Goal: Task Accomplishment & Management: Manage account settings

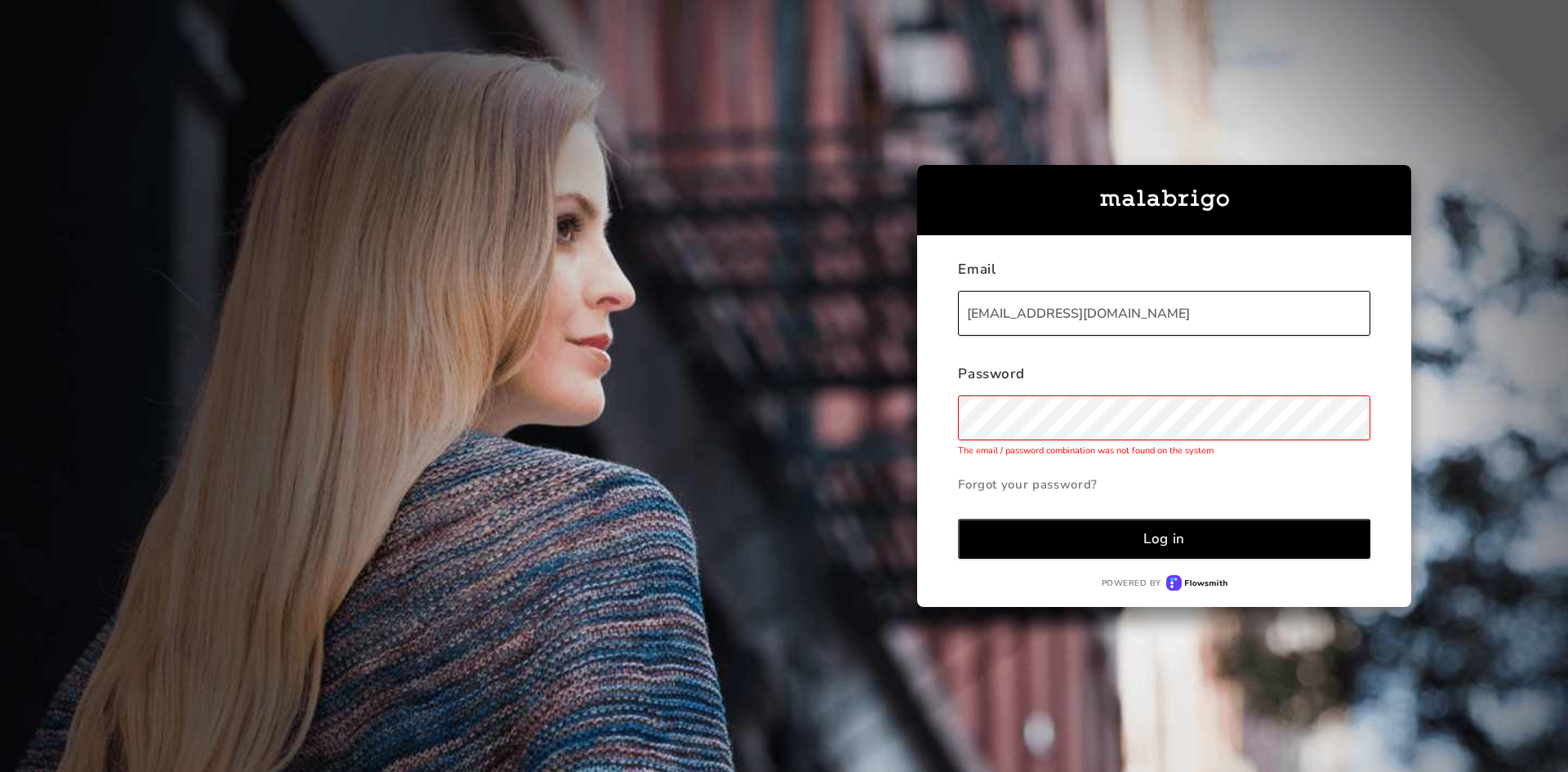
click at [1051, 487] on link "Forgot your password?" at bounding box center [1163, 484] width 413 height 33
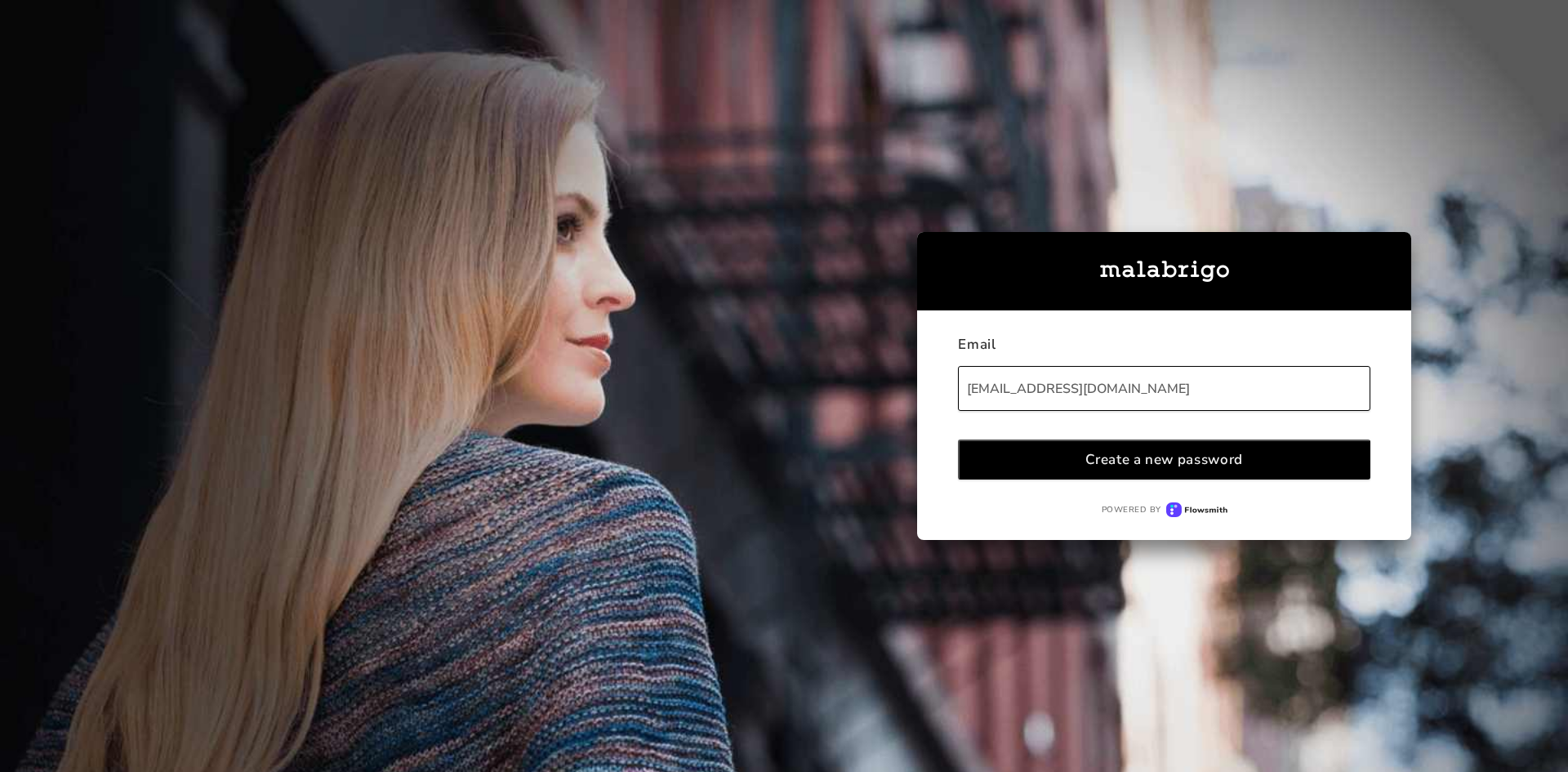
click at [1156, 460] on div "Create a new password" at bounding box center [1164, 459] width 158 height 19
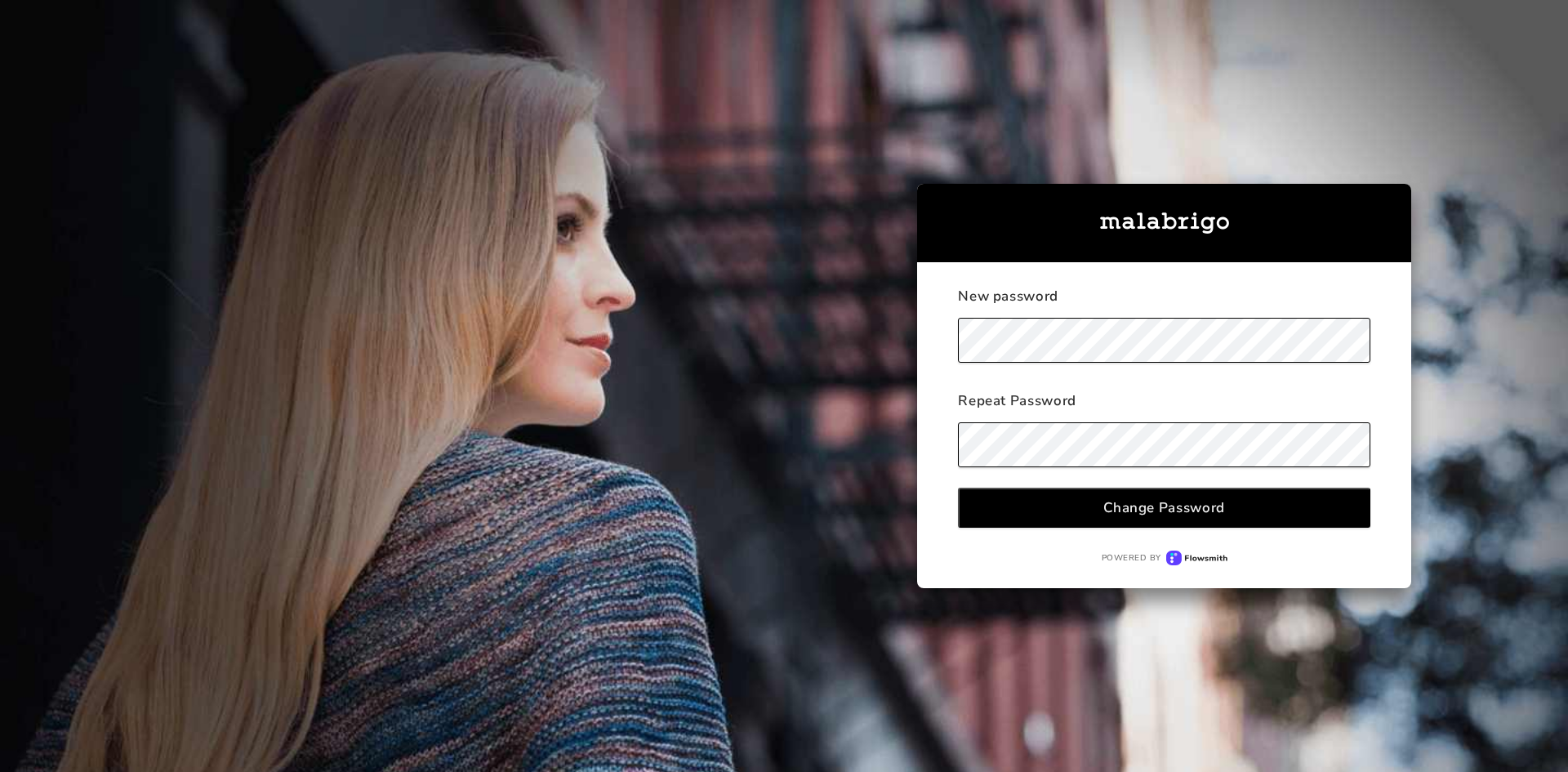
click at [1203, 511] on div "Change Password" at bounding box center [1164, 507] width 122 height 19
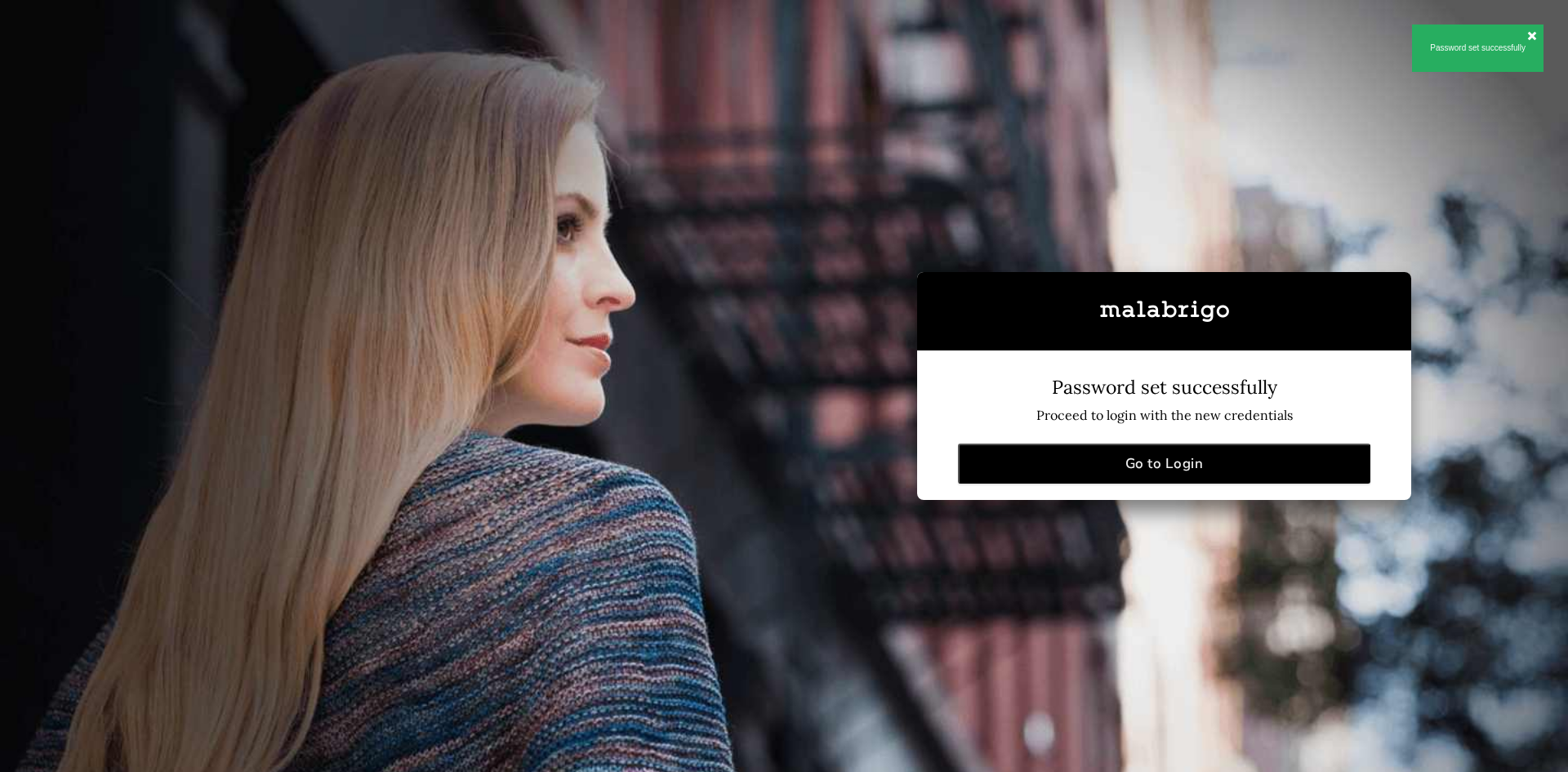
click at [1215, 468] on button "Go to Login" at bounding box center [1163, 464] width 413 height 40
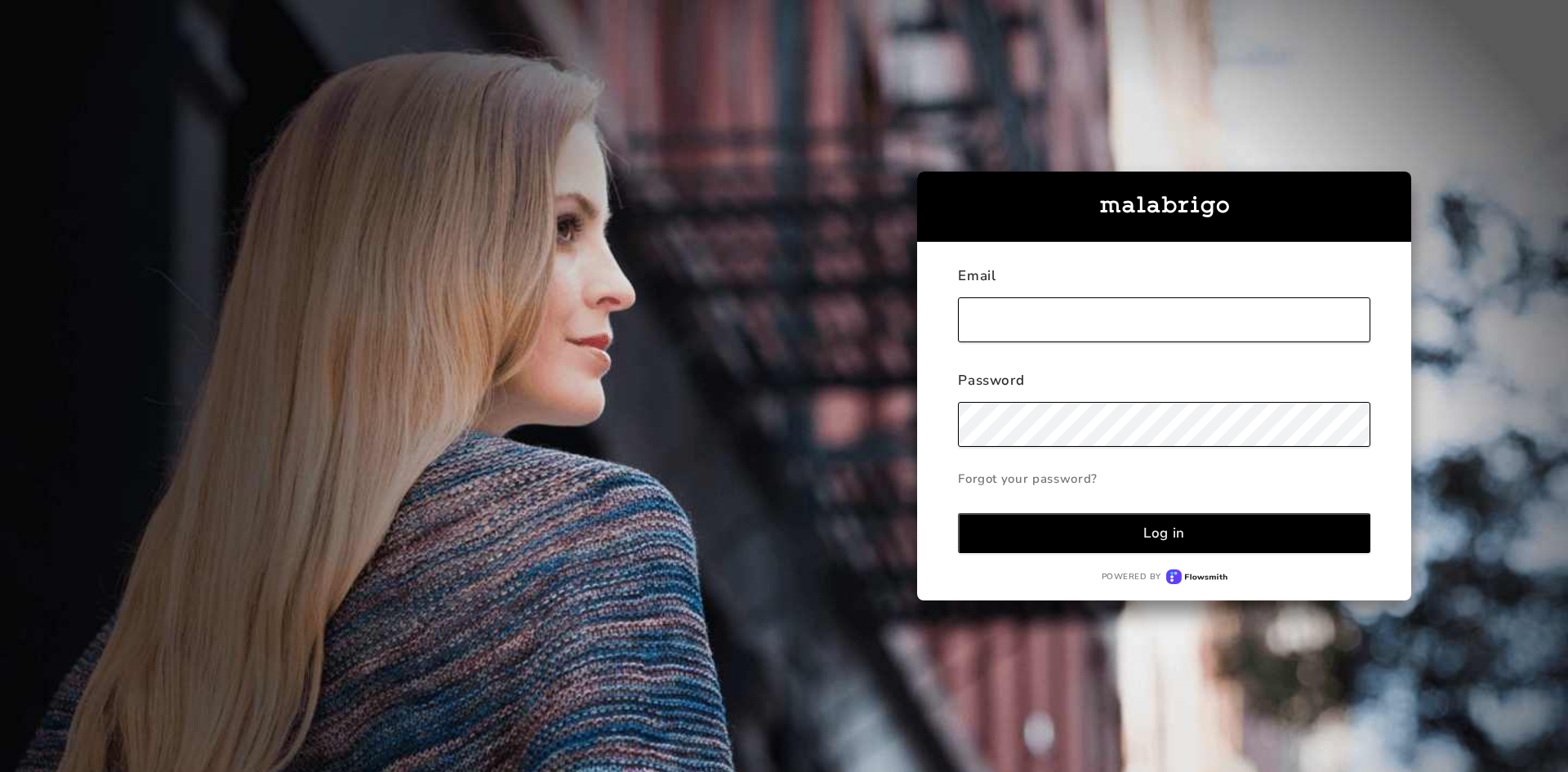
click at [1103, 318] on input "text" at bounding box center [1163, 319] width 413 height 45
type input "northwind@northwindbook.com"
click at [1190, 525] on button "Log in" at bounding box center [1163, 533] width 413 height 40
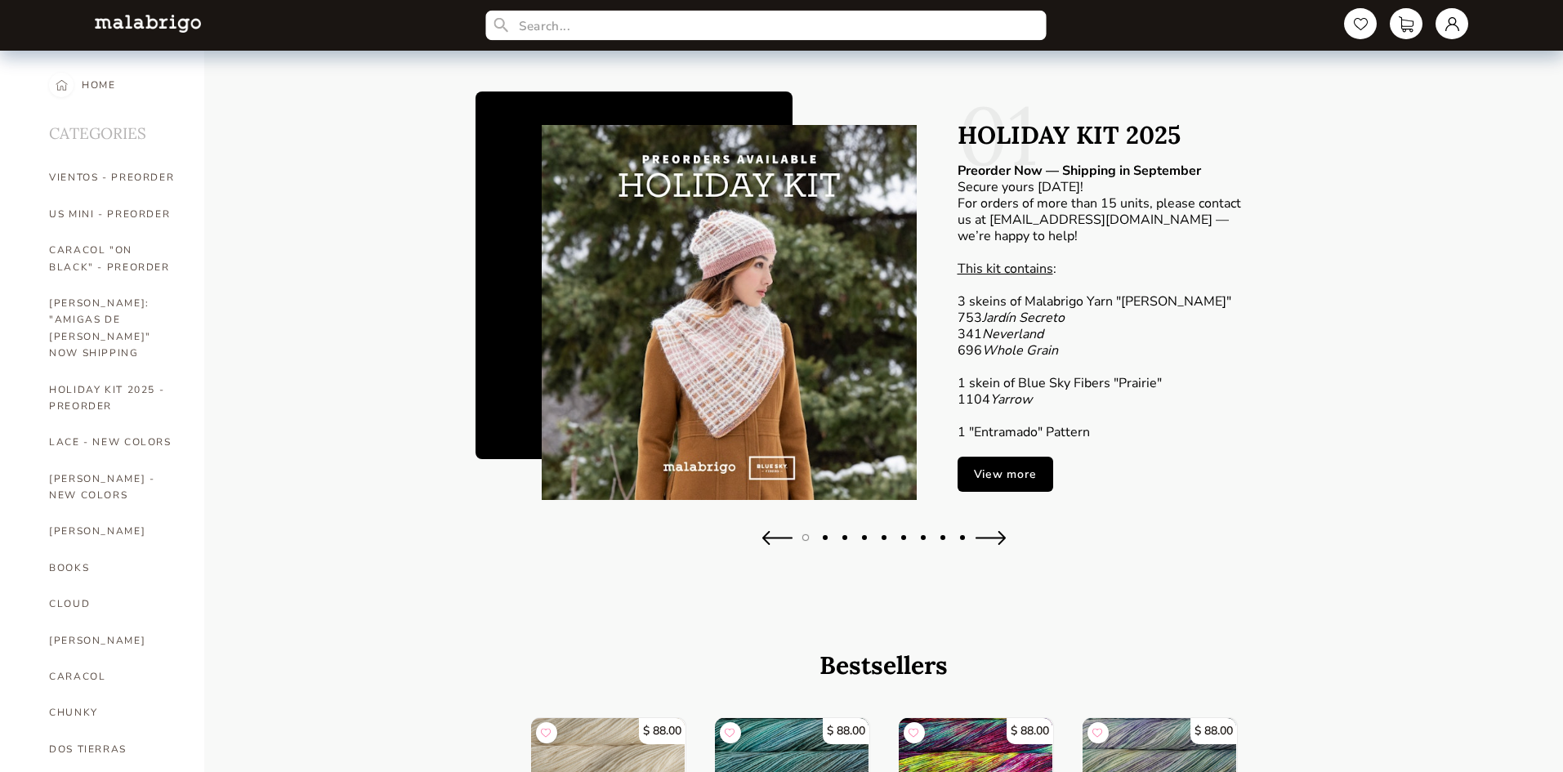
click at [597, 29] on input "text" at bounding box center [765, 26] width 561 height 30
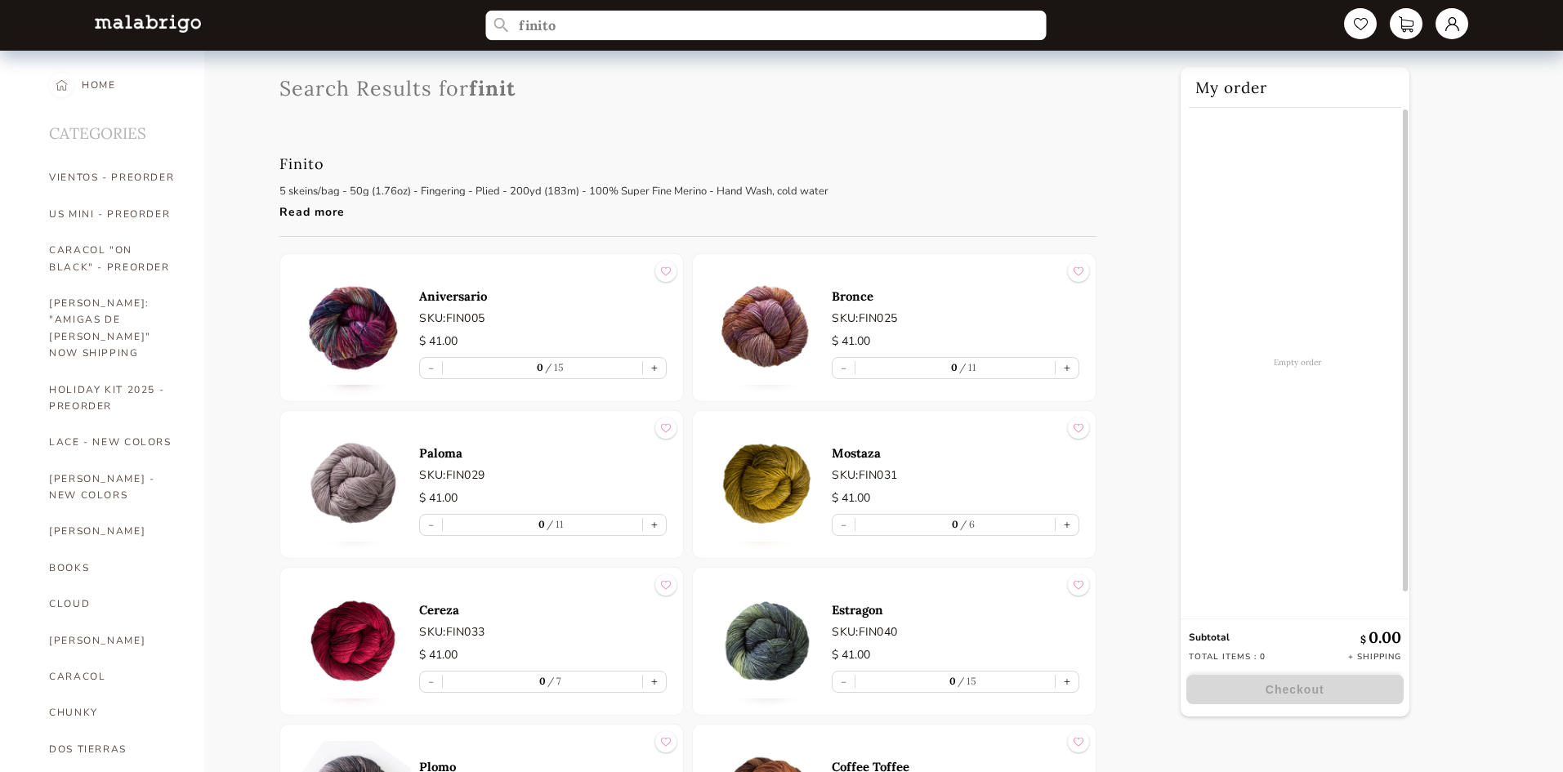
type input "finito"
click at [453, 295] on p "Aniversario" at bounding box center [543, 296] width 248 height 16
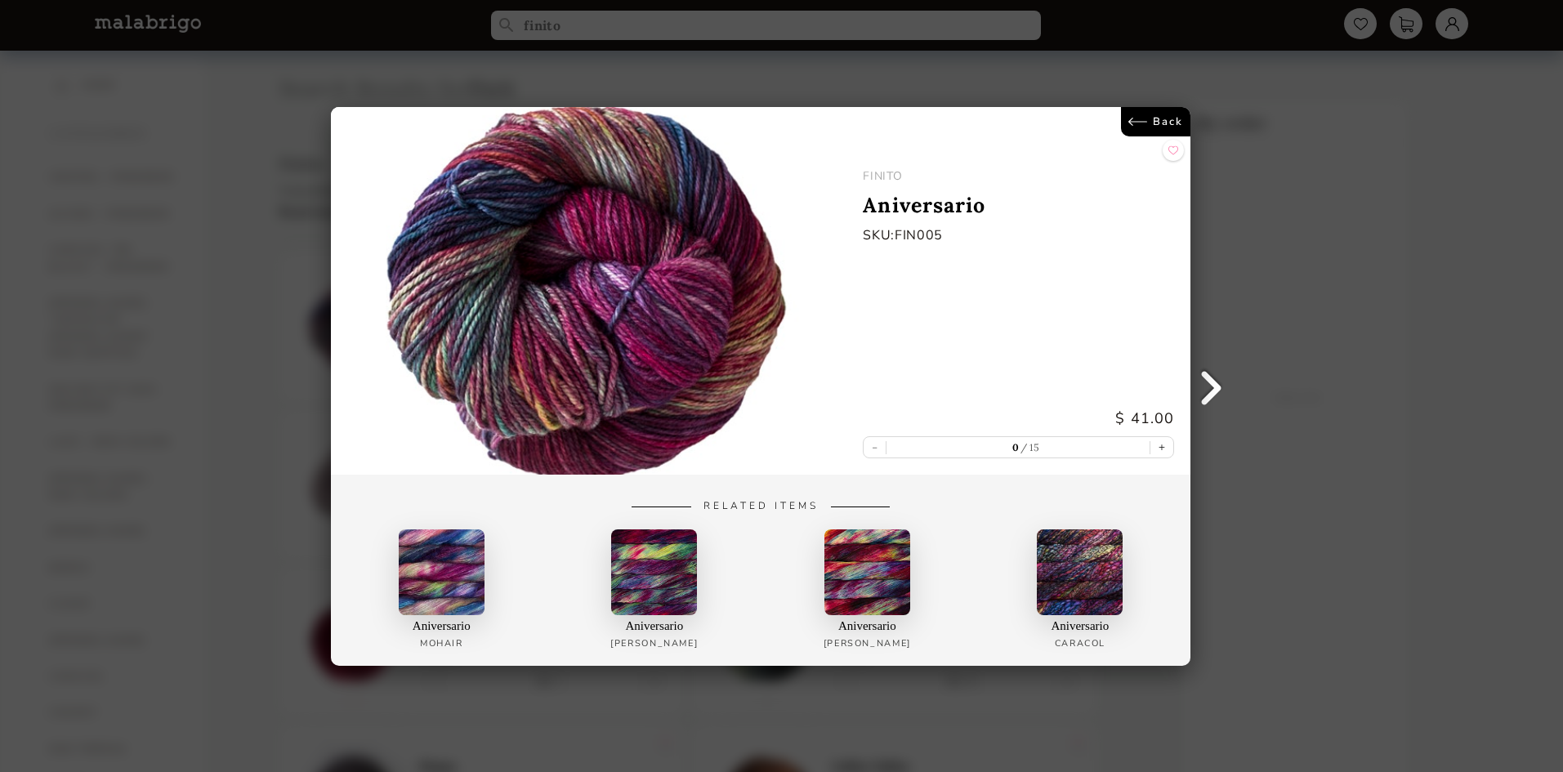
click at [1155, 123] on link "Back" at bounding box center [1156, 121] width 69 height 29
